Goal: Information Seeking & Learning: Learn about a topic

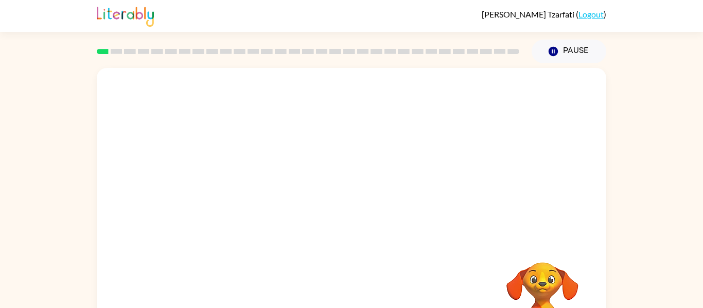
click at [331, 167] on video "Your browser must support playing .mp4 files to use Literably. Please try using…" at bounding box center [351, 154] width 509 height 173
click at [364, 219] on button "button" at bounding box center [351, 220] width 66 height 38
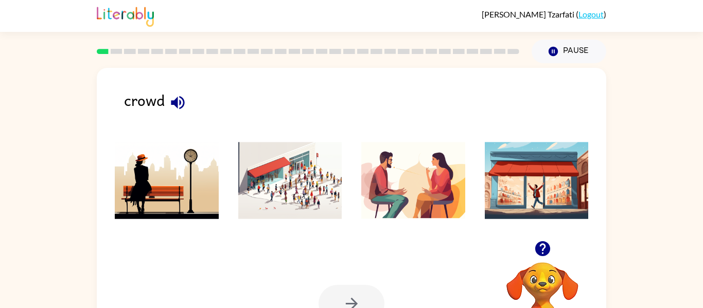
click at [184, 98] on icon "button" at bounding box center [178, 103] width 18 height 18
click at [303, 157] on img at bounding box center [290, 180] width 104 height 77
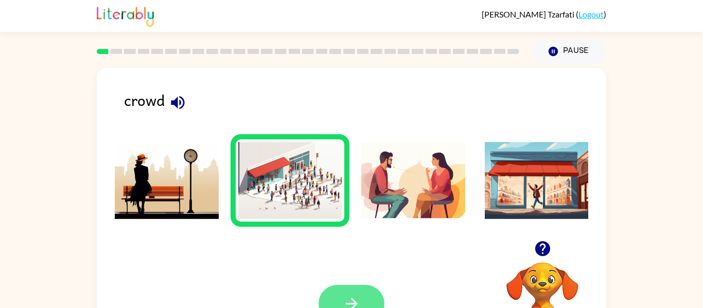
click at [342, 286] on button "button" at bounding box center [351, 304] width 66 height 38
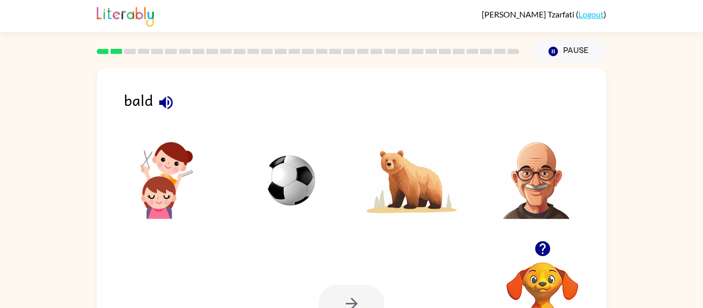
click at [160, 96] on icon "button" at bounding box center [166, 103] width 18 height 18
click at [548, 163] on img at bounding box center [537, 180] width 104 height 77
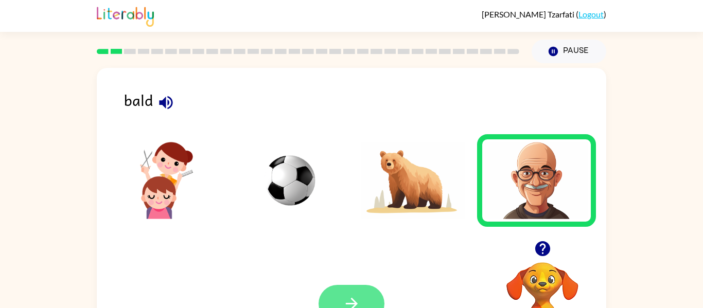
click at [360, 289] on button "button" at bounding box center [351, 304] width 66 height 38
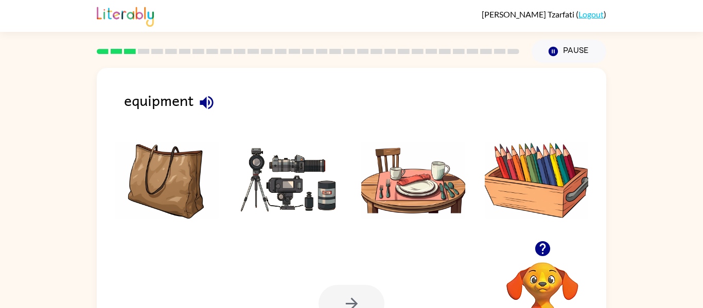
click at [204, 101] on icon "button" at bounding box center [206, 102] width 13 height 13
click at [256, 177] on img at bounding box center [290, 180] width 104 height 77
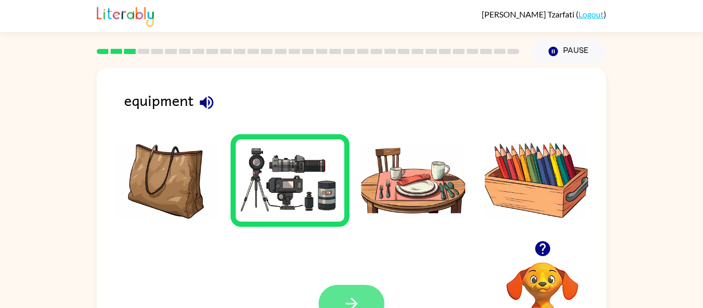
click at [368, 292] on button "button" at bounding box center [351, 304] width 66 height 38
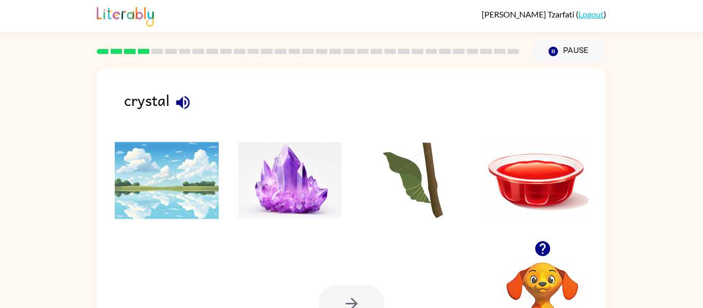
click at [188, 99] on icon "button" at bounding box center [182, 102] width 13 height 13
click at [285, 184] on img at bounding box center [290, 180] width 104 height 77
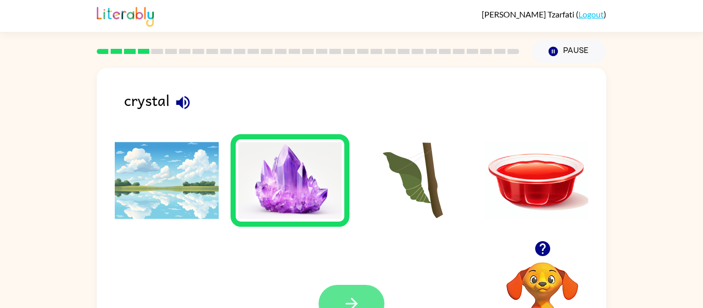
click at [360, 297] on button "button" at bounding box center [351, 304] width 66 height 38
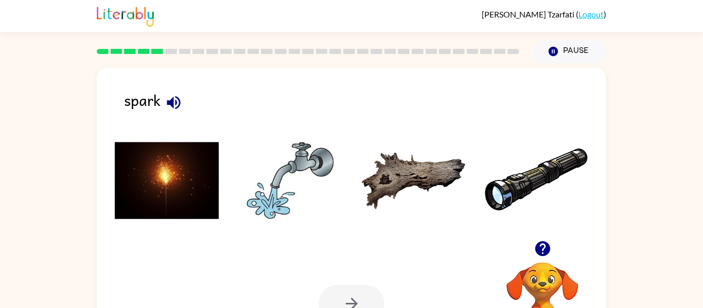
click at [169, 98] on icon "button" at bounding box center [174, 103] width 18 height 18
click at [171, 156] on img at bounding box center [167, 180] width 104 height 77
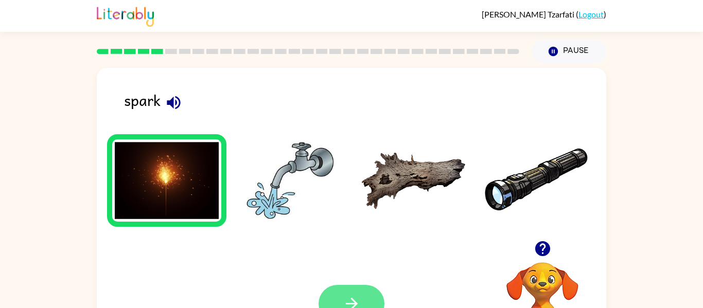
click at [368, 287] on button "button" at bounding box center [351, 304] width 66 height 38
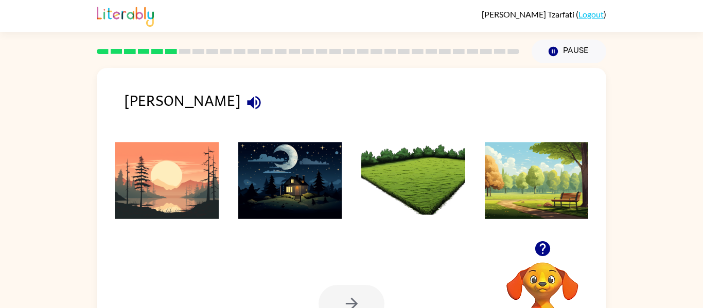
click at [245, 96] on icon "button" at bounding box center [254, 103] width 18 height 18
click at [245, 105] on icon "button" at bounding box center [254, 103] width 18 height 18
click at [175, 185] on img at bounding box center [167, 180] width 104 height 77
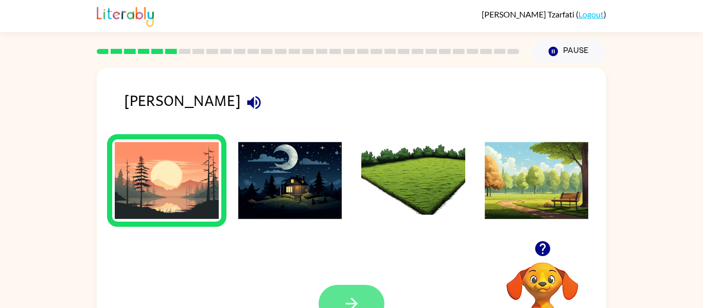
click at [350, 289] on button "button" at bounding box center [351, 304] width 66 height 38
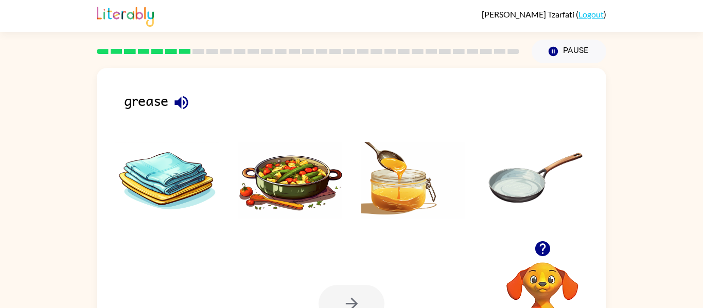
click at [176, 104] on icon "button" at bounding box center [180, 102] width 13 height 13
click at [294, 201] on img at bounding box center [290, 180] width 104 height 77
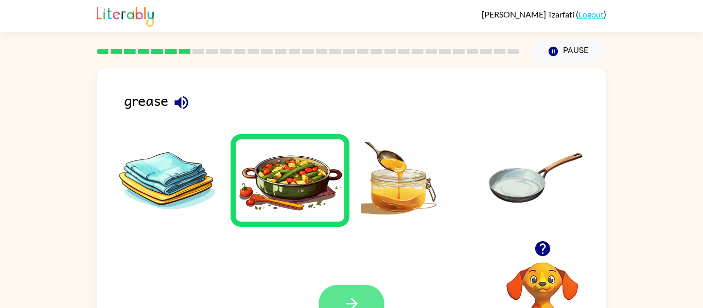
click at [339, 288] on button "button" at bounding box center [351, 304] width 66 height 38
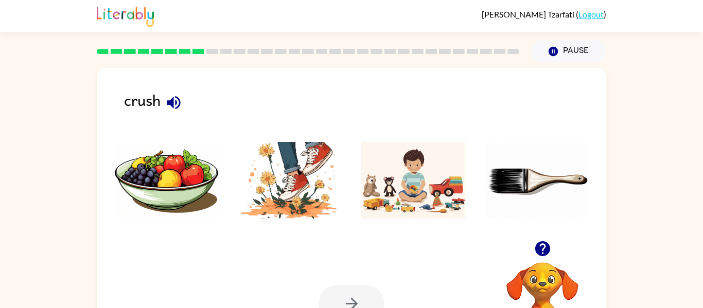
click at [163, 94] on div "crush" at bounding box center [365, 104] width 482 height 32
click at [169, 97] on icon "button" at bounding box center [174, 103] width 18 height 18
click at [264, 179] on img at bounding box center [290, 180] width 104 height 77
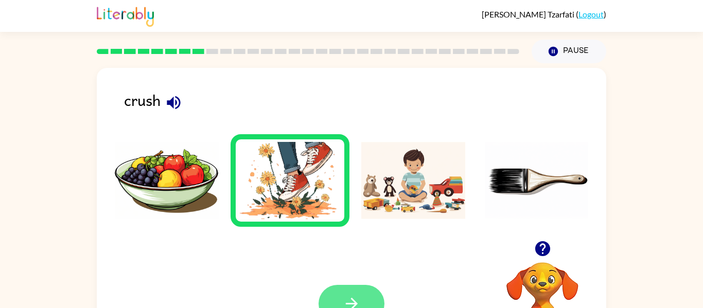
click at [332, 291] on button "button" at bounding box center [351, 304] width 66 height 38
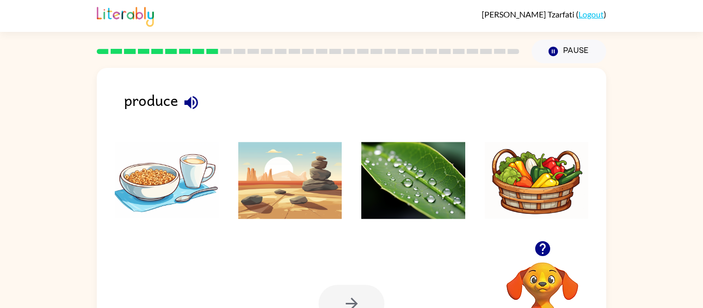
click at [194, 98] on icon "button" at bounding box center [190, 102] width 13 height 13
click at [307, 180] on img at bounding box center [290, 180] width 104 height 77
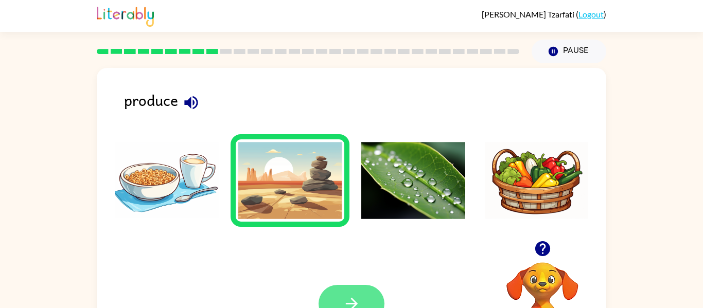
click at [362, 298] on button "button" at bounding box center [351, 304] width 66 height 38
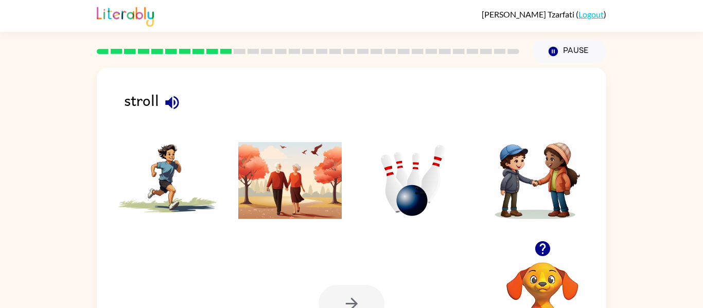
click at [173, 102] on icon "button" at bounding box center [172, 103] width 18 height 18
click at [436, 175] on img at bounding box center [413, 180] width 104 height 77
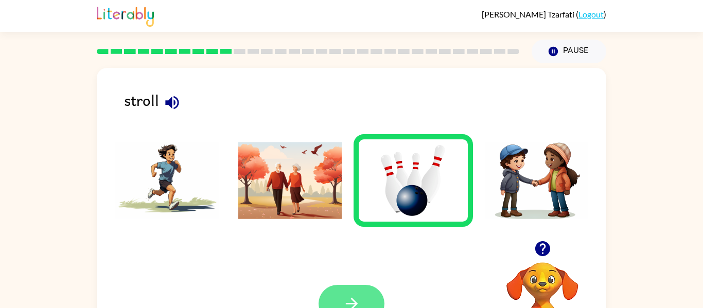
click at [363, 294] on button "button" at bounding box center [351, 304] width 66 height 38
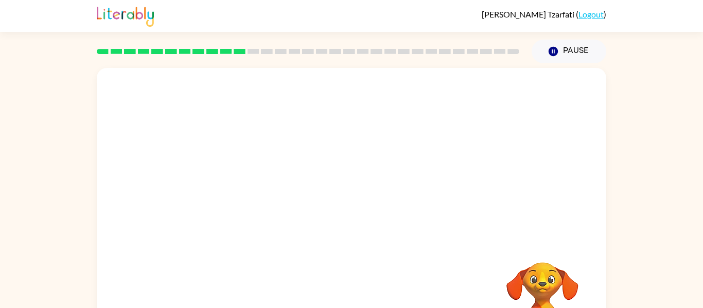
click at [485, 88] on video "Your browser must support playing .mp4 files to use Literably. Please try using…" at bounding box center [351, 154] width 509 height 173
click at [359, 217] on icon "button" at bounding box center [352, 220] width 18 height 18
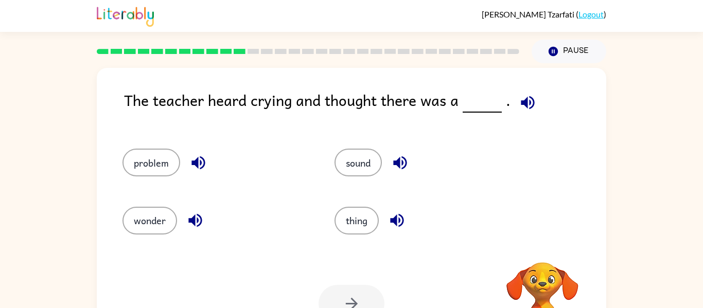
click at [528, 96] on icon "button" at bounding box center [528, 103] width 18 height 18
click at [205, 160] on icon "button" at bounding box center [198, 163] width 18 height 18
click at [192, 218] on icon "button" at bounding box center [194, 220] width 13 height 13
click at [402, 157] on icon "button" at bounding box center [400, 163] width 18 height 18
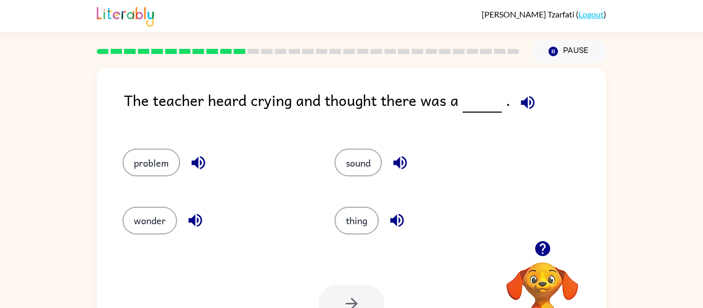
click at [397, 220] on icon "button" at bounding box center [396, 220] width 13 height 13
click at [154, 209] on button "wonder" at bounding box center [149, 221] width 55 height 28
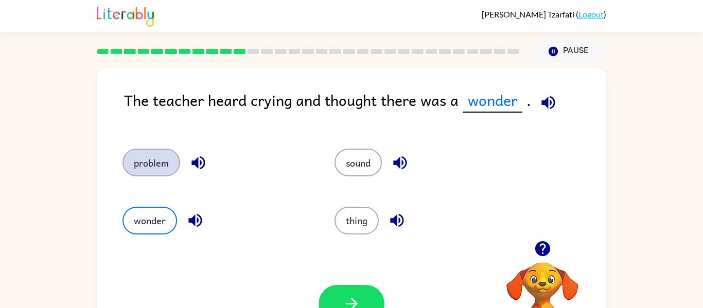
click at [157, 158] on button "problem" at bounding box center [151, 163] width 58 height 28
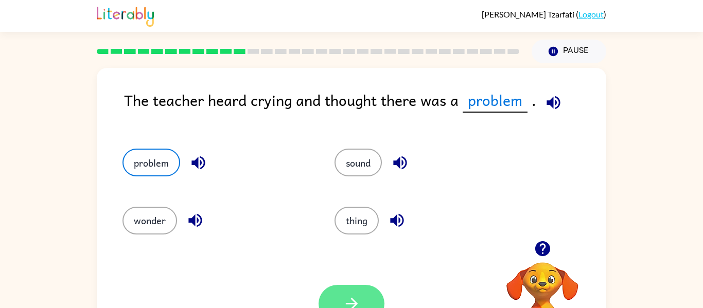
click at [349, 296] on icon "button" at bounding box center [352, 304] width 18 height 18
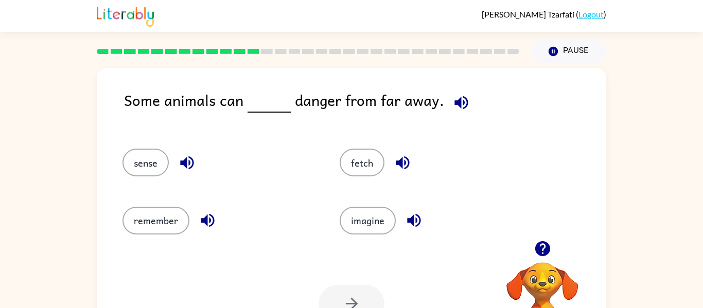
click at [452, 97] on icon "button" at bounding box center [461, 103] width 18 height 18
click at [405, 157] on icon "button" at bounding box center [402, 162] width 13 height 13
click at [412, 214] on icon "button" at bounding box center [414, 220] width 18 height 18
click at [190, 157] on icon "button" at bounding box center [186, 162] width 13 height 13
click at [207, 213] on icon "button" at bounding box center [208, 220] width 18 height 18
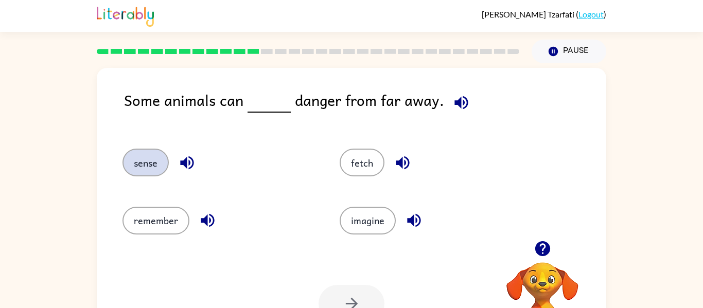
click at [146, 149] on button "sense" at bounding box center [145, 163] width 46 height 28
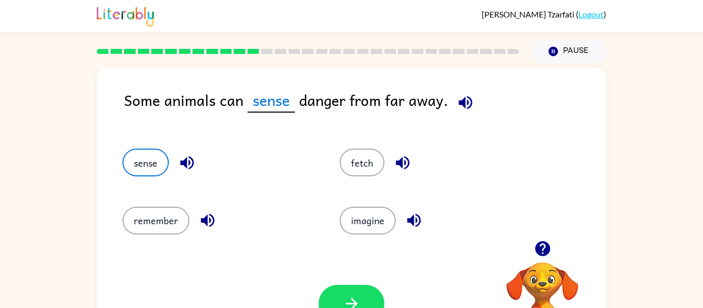
click at [466, 104] on icon "button" at bounding box center [465, 103] width 18 height 18
click at [357, 289] on button "button" at bounding box center [351, 304] width 66 height 38
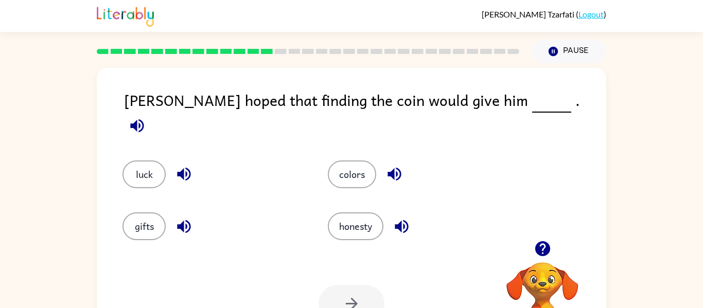
click at [146, 117] on icon "button" at bounding box center [137, 126] width 18 height 18
click at [184, 166] on icon "button" at bounding box center [184, 174] width 18 height 18
click at [149, 161] on button "luck" at bounding box center [143, 175] width 43 height 28
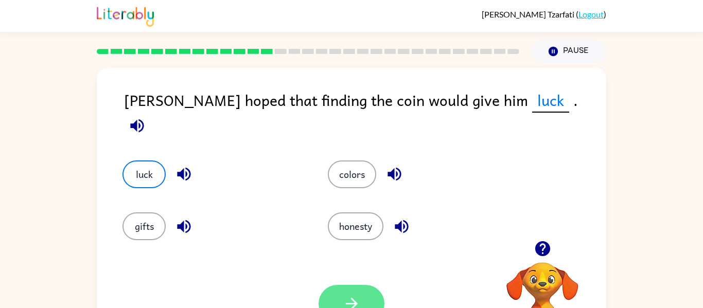
click at [356, 302] on icon "button" at bounding box center [352, 304] width 18 height 18
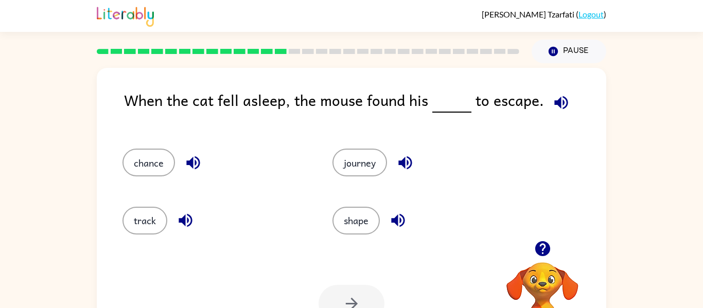
click at [564, 102] on icon "button" at bounding box center [561, 103] width 18 height 18
click at [402, 157] on icon "button" at bounding box center [405, 163] width 18 height 18
click at [363, 152] on button "journey" at bounding box center [359, 163] width 55 height 28
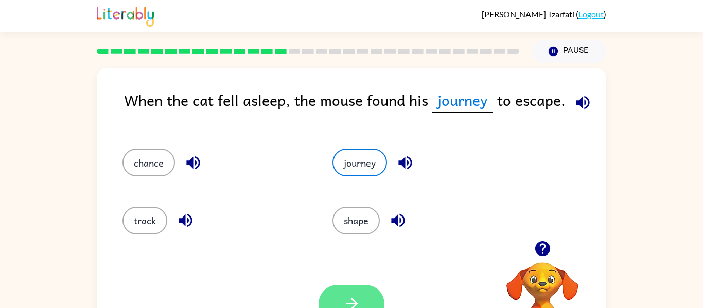
click at [367, 292] on button "button" at bounding box center [351, 304] width 66 height 38
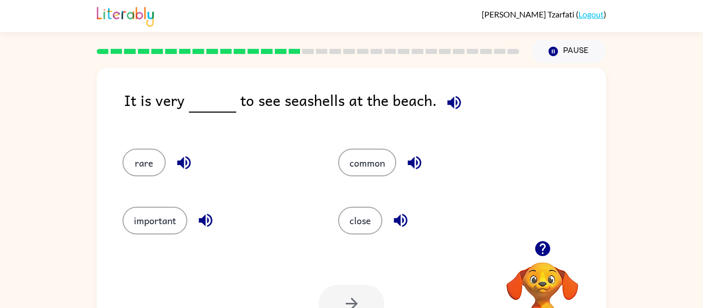
click at [454, 102] on icon "button" at bounding box center [454, 103] width 18 height 18
click at [420, 157] on icon "button" at bounding box center [414, 163] width 18 height 18
click at [401, 216] on icon "button" at bounding box center [400, 220] width 18 height 18
click at [175, 154] on icon "button" at bounding box center [184, 163] width 18 height 18
click at [202, 219] on icon "button" at bounding box center [205, 220] width 13 height 13
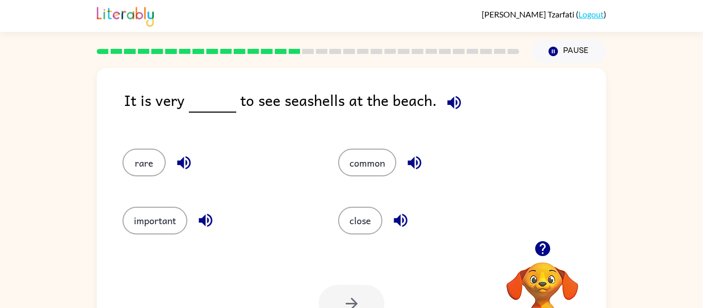
click at [415, 156] on icon "button" at bounding box center [414, 163] width 18 height 18
click at [380, 162] on button "common" at bounding box center [367, 163] width 58 height 28
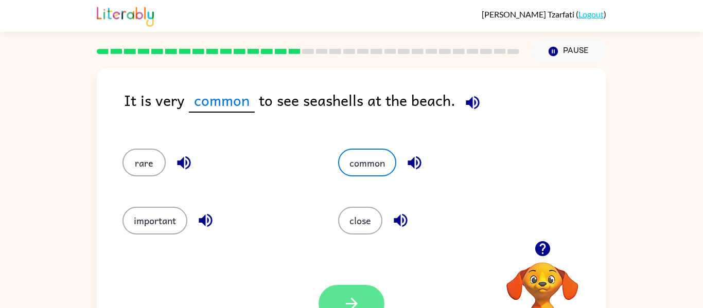
click at [351, 295] on icon "button" at bounding box center [352, 304] width 18 height 18
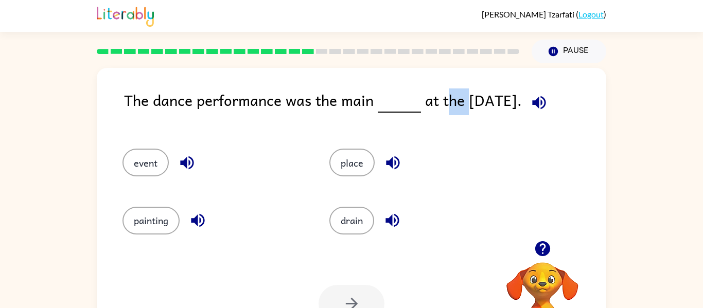
click at [530, 105] on button "button" at bounding box center [539, 103] width 26 height 26
click at [184, 166] on icon "button" at bounding box center [187, 163] width 18 height 18
click at [154, 163] on button "event" at bounding box center [145, 163] width 46 height 28
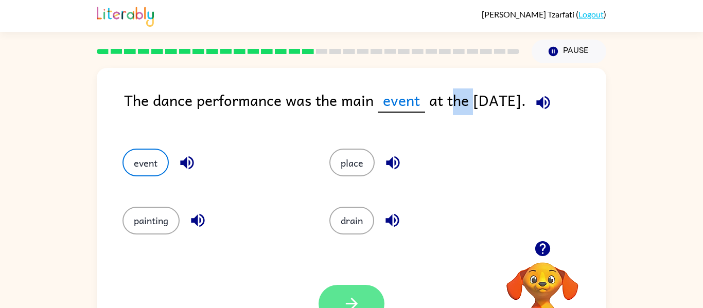
click at [343, 295] on icon "button" at bounding box center [352, 304] width 18 height 18
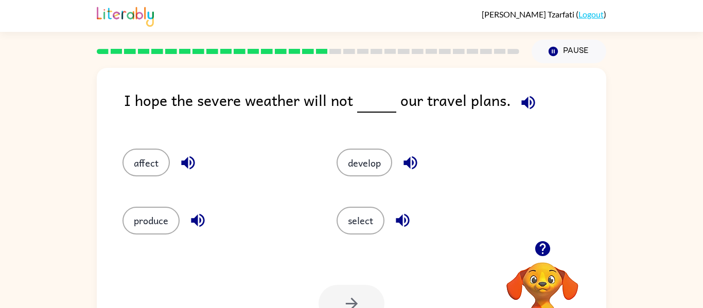
click at [526, 102] on icon "button" at bounding box center [527, 102] width 13 height 13
click at [405, 166] on icon "button" at bounding box center [410, 163] width 18 height 18
click at [400, 220] on icon "button" at bounding box center [402, 220] width 13 height 13
click at [208, 220] on button "button" at bounding box center [198, 220] width 26 height 26
click at [183, 156] on icon "button" at bounding box center [188, 163] width 18 height 18
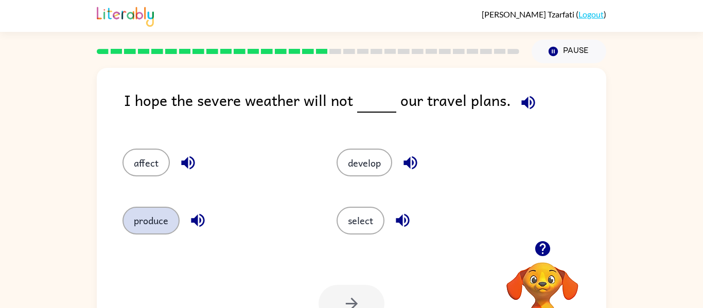
click at [148, 213] on button "produce" at bounding box center [150, 221] width 57 height 28
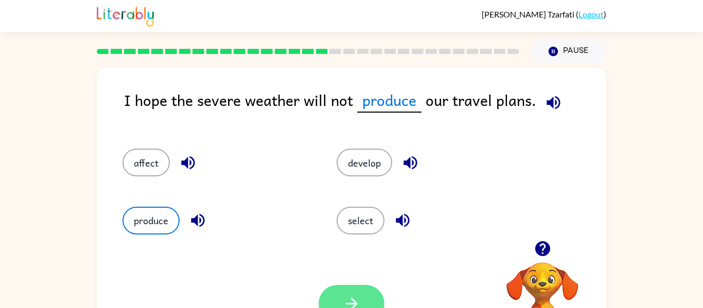
click at [340, 290] on button "button" at bounding box center [351, 304] width 66 height 38
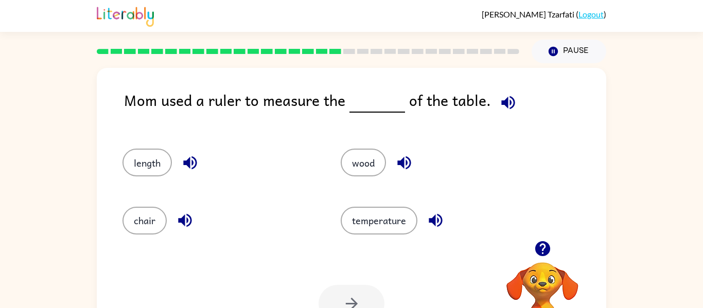
click at [506, 105] on icon "button" at bounding box center [508, 103] width 18 height 18
click at [409, 160] on icon "button" at bounding box center [403, 162] width 13 height 13
click at [433, 212] on icon "button" at bounding box center [435, 220] width 18 height 18
click at [194, 161] on icon "button" at bounding box center [190, 163] width 18 height 18
click at [183, 218] on icon "button" at bounding box center [184, 220] width 13 height 13
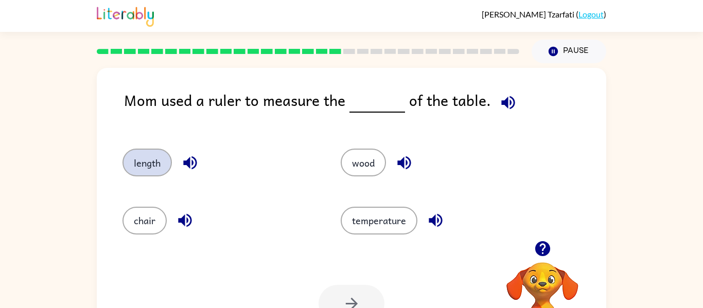
click at [155, 165] on button "length" at bounding box center [146, 163] width 49 height 28
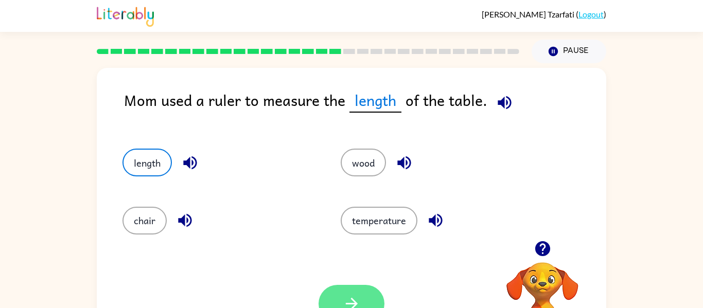
click at [356, 286] on button "button" at bounding box center [351, 304] width 66 height 38
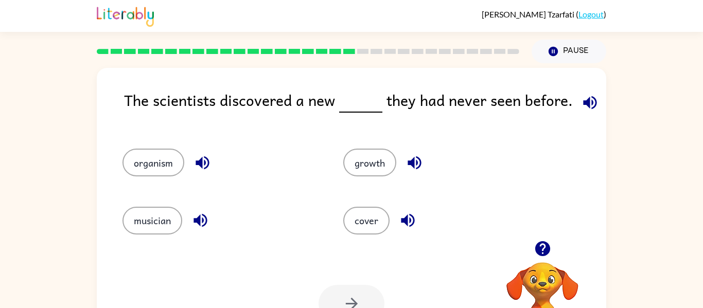
click at [585, 101] on icon "button" at bounding box center [589, 102] width 13 height 13
click at [418, 156] on icon "button" at bounding box center [414, 163] width 18 height 18
click at [404, 216] on icon "button" at bounding box center [408, 220] width 18 height 18
click at [201, 155] on icon "button" at bounding box center [202, 163] width 18 height 18
click at [195, 216] on icon "button" at bounding box center [200, 220] width 18 height 18
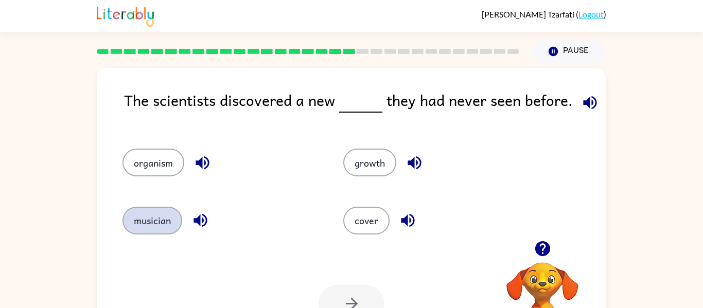
click at [164, 218] on button "musician" at bounding box center [152, 221] width 60 height 28
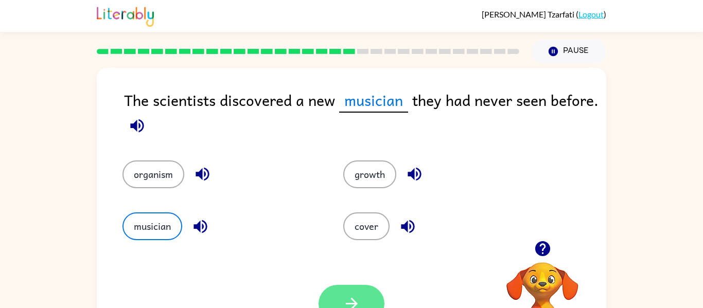
click at [338, 299] on button "button" at bounding box center [351, 304] width 66 height 38
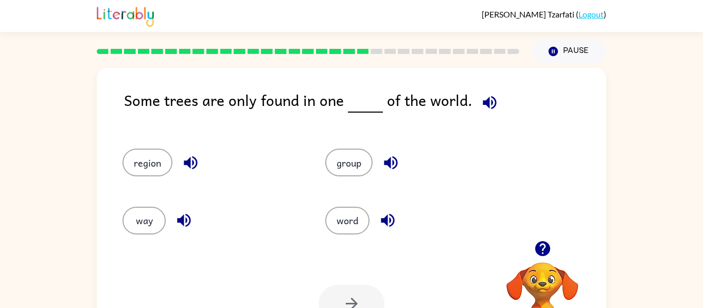
click at [483, 95] on icon "button" at bounding box center [489, 103] width 18 height 18
click at [396, 156] on icon "button" at bounding box center [391, 163] width 18 height 18
click at [369, 161] on button "group" at bounding box center [348, 163] width 47 height 28
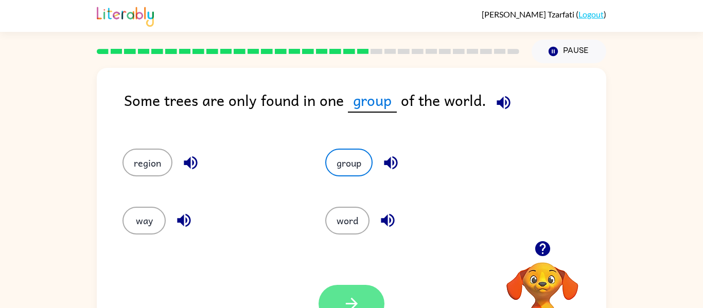
click at [356, 303] on icon "button" at bounding box center [352, 304] width 18 height 18
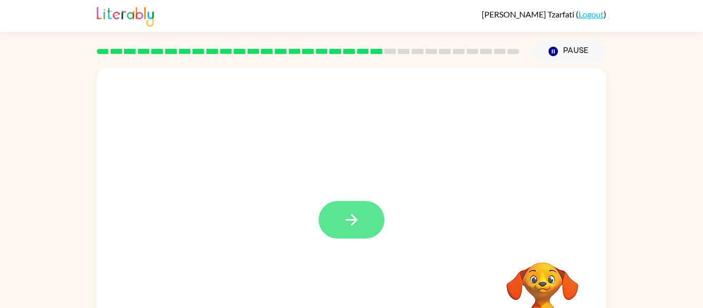
click at [361, 204] on button "button" at bounding box center [351, 220] width 66 height 38
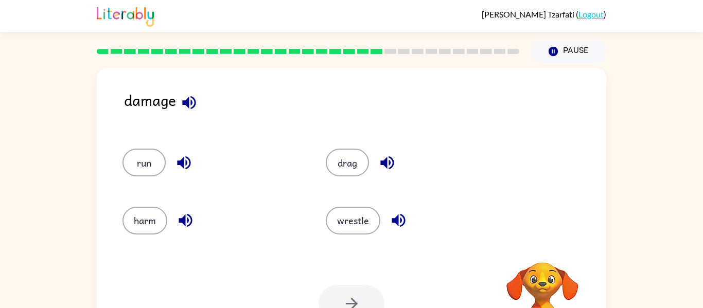
click at [189, 100] on icon "button" at bounding box center [188, 102] width 13 height 13
click at [186, 161] on icon "button" at bounding box center [183, 162] width 13 height 13
click at [184, 220] on icon "button" at bounding box center [185, 220] width 13 height 13
click at [391, 161] on icon "button" at bounding box center [387, 163] width 18 height 18
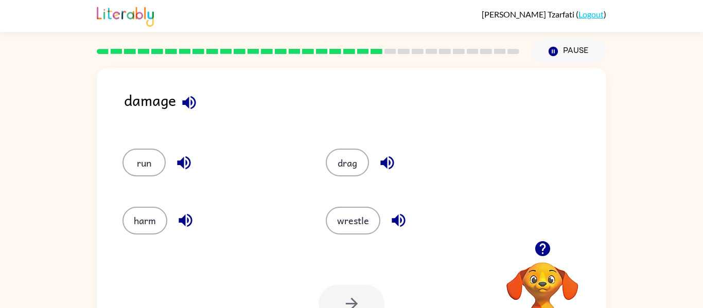
click at [397, 208] on button "button" at bounding box center [398, 220] width 26 height 26
click at [371, 215] on button "wrestle" at bounding box center [353, 221] width 55 height 28
click at [361, 295] on button "button" at bounding box center [351, 304] width 66 height 38
click at [180, 103] on button "button" at bounding box center [167, 103] width 26 height 26
click at [186, 162] on icon "button" at bounding box center [185, 163] width 18 height 18
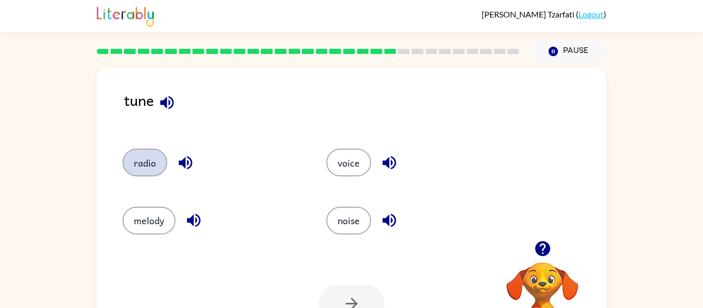
click at [158, 158] on button "radio" at bounding box center [144, 163] width 45 height 28
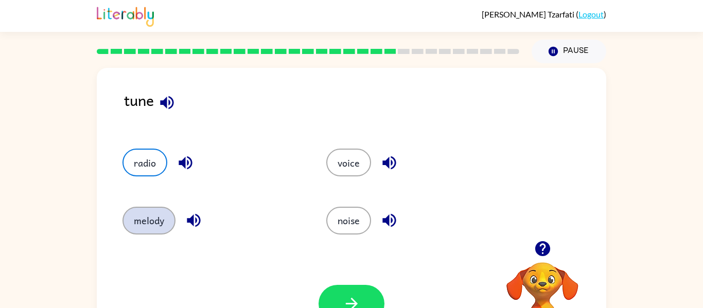
click at [127, 217] on button "melody" at bounding box center [148, 221] width 53 height 28
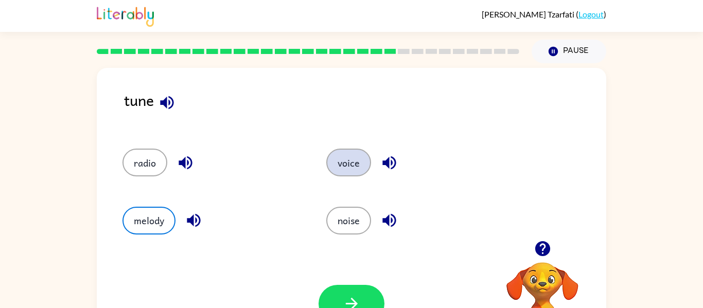
click at [348, 159] on button "voice" at bounding box center [348, 163] width 45 height 28
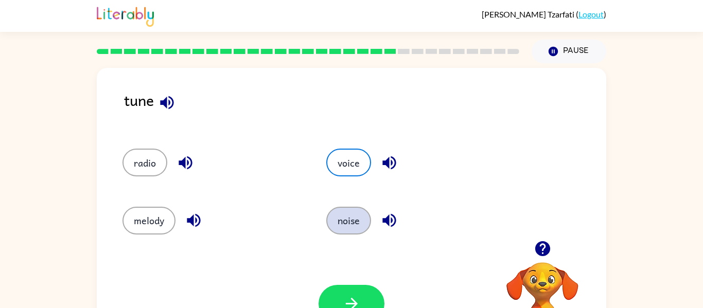
click at [346, 207] on button "noise" at bounding box center [348, 221] width 45 height 28
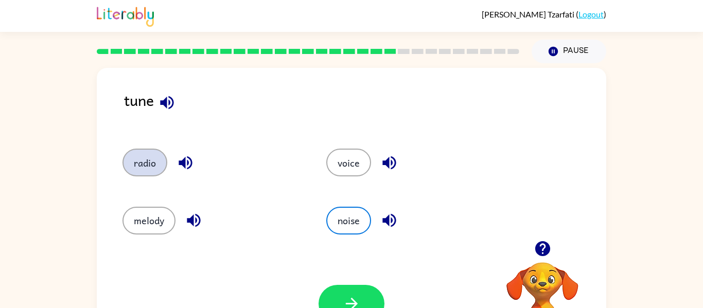
click at [125, 159] on button "radio" at bounding box center [144, 163] width 45 height 28
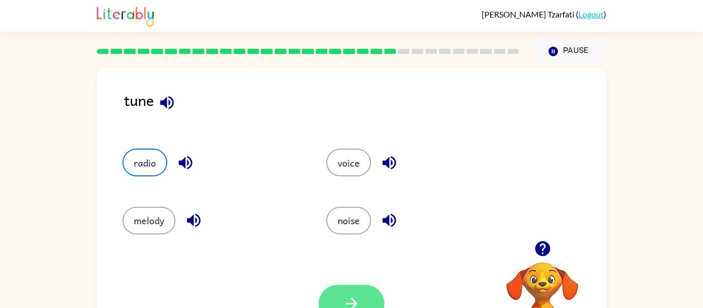
click at [341, 287] on button "button" at bounding box center [351, 304] width 66 height 38
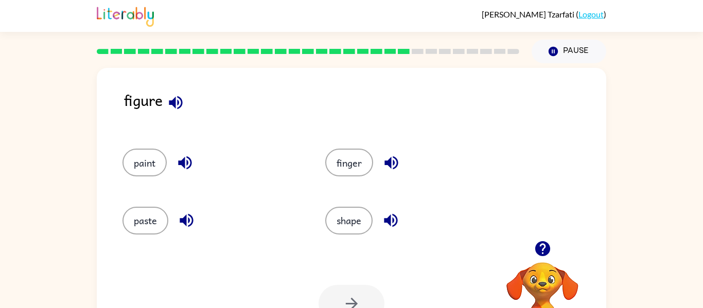
click at [180, 101] on icon "button" at bounding box center [176, 103] width 18 height 18
click at [184, 156] on icon "button" at bounding box center [185, 163] width 18 height 18
click at [189, 213] on icon "button" at bounding box center [186, 220] width 18 height 18
click at [395, 162] on icon "button" at bounding box center [391, 163] width 18 height 18
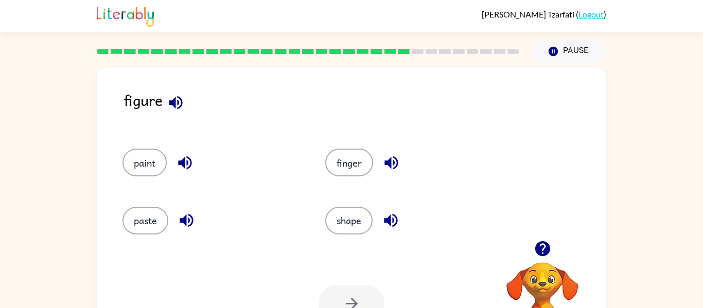
click at [398, 213] on icon "button" at bounding box center [391, 220] width 18 height 18
click at [358, 223] on button "shape" at bounding box center [348, 221] width 47 height 28
click at [352, 290] on button "button" at bounding box center [351, 304] width 66 height 38
click at [179, 100] on icon "button" at bounding box center [184, 103] width 18 height 18
click at [186, 155] on icon "button" at bounding box center [185, 163] width 18 height 18
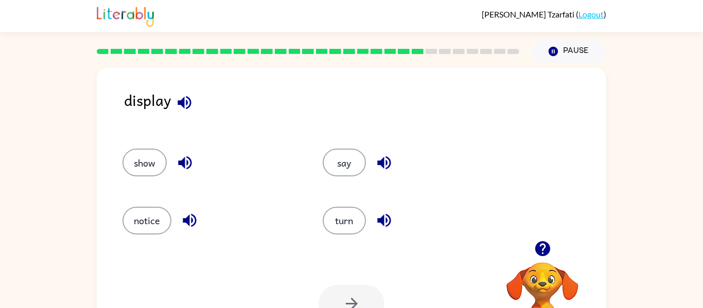
click at [189, 211] on icon "button" at bounding box center [190, 220] width 18 height 18
click at [382, 156] on icon "button" at bounding box center [384, 163] width 18 height 18
click at [382, 213] on icon "button" at bounding box center [384, 220] width 18 height 18
click at [355, 225] on button "turn" at bounding box center [344, 221] width 43 height 28
click at [358, 288] on button "button" at bounding box center [351, 304] width 66 height 38
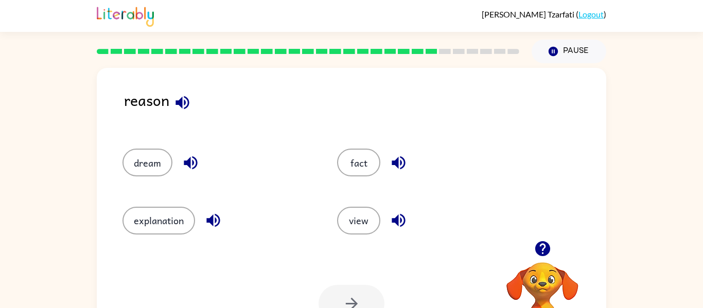
click at [179, 105] on icon "button" at bounding box center [181, 102] width 13 height 13
click at [186, 157] on icon "button" at bounding box center [191, 163] width 18 height 18
click at [210, 216] on icon "button" at bounding box center [213, 220] width 18 height 18
click at [175, 220] on button "explanation" at bounding box center [158, 221] width 73 height 28
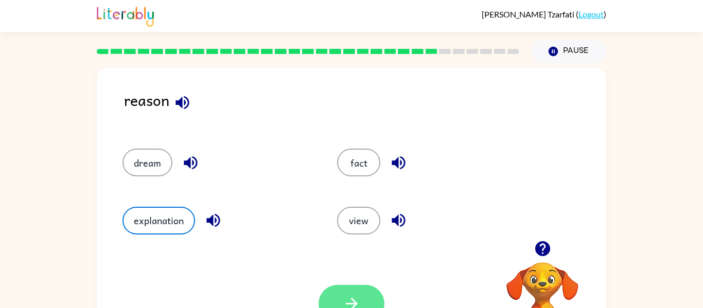
click at [350, 293] on button "button" at bounding box center [351, 304] width 66 height 38
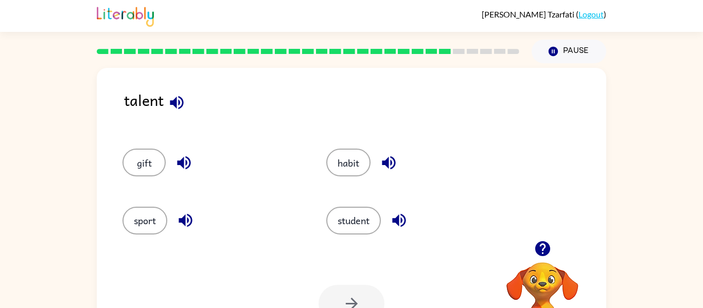
click at [180, 101] on icon "button" at bounding box center [177, 103] width 18 height 18
click at [183, 156] on icon "button" at bounding box center [184, 163] width 18 height 18
click at [185, 216] on icon "button" at bounding box center [185, 220] width 13 height 13
click at [153, 221] on button "sport" at bounding box center [144, 221] width 45 height 28
click at [361, 302] on button "button" at bounding box center [351, 304] width 66 height 38
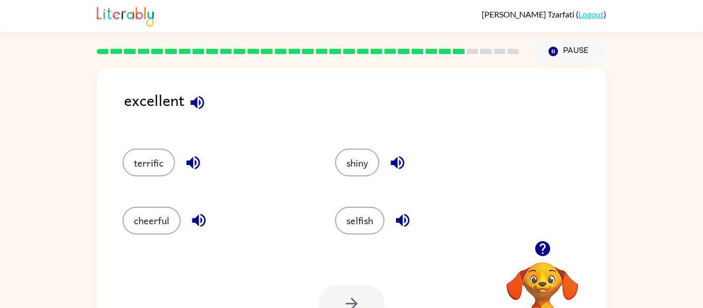
click at [196, 98] on icon "button" at bounding box center [196, 102] width 13 height 13
click at [200, 163] on icon "button" at bounding box center [193, 163] width 18 height 18
click at [193, 162] on icon "button" at bounding box center [193, 163] width 18 height 18
click at [200, 214] on icon "button" at bounding box center [199, 220] width 18 height 18
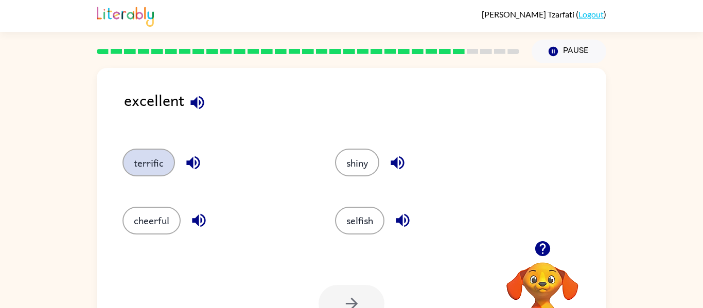
click at [147, 160] on button "terrific" at bounding box center [148, 163] width 52 height 28
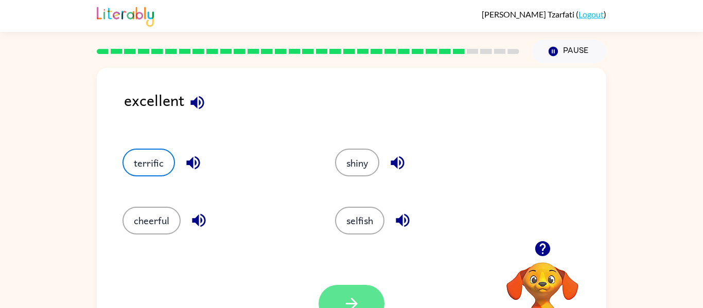
click at [344, 288] on button "button" at bounding box center [351, 304] width 66 height 38
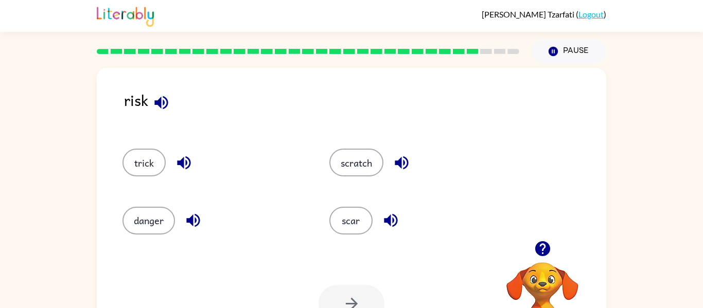
click at [158, 90] on button "button" at bounding box center [161, 103] width 26 height 26
click at [177, 154] on icon "button" at bounding box center [184, 163] width 18 height 18
click at [152, 215] on button "danger" at bounding box center [148, 221] width 52 height 28
click at [337, 300] on button "button" at bounding box center [351, 304] width 66 height 38
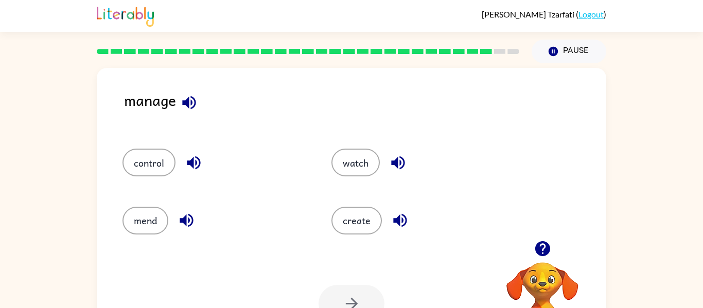
click at [191, 98] on icon "button" at bounding box center [189, 103] width 18 height 18
click at [189, 166] on icon "button" at bounding box center [194, 163] width 18 height 18
click at [154, 152] on button "control" at bounding box center [148, 163] width 53 height 28
click at [348, 287] on button "button" at bounding box center [351, 304] width 66 height 38
click at [191, 102] on icon "button" at bounding box center [189, 102] width 13 height 13
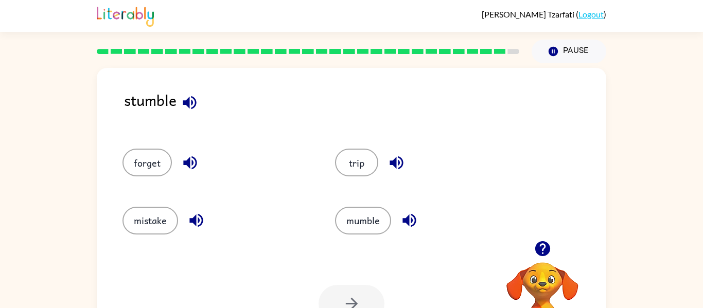
click at [192, 159] on icon "button" at bounding box center [190, 163] width 18 height 18
click at [151, 151] on button "forget" at bounding box center [146, 163] width 49 height 28
click at [334, 292] on button "button" at bounding box center [351, 304] width 66 height 38
